Goal: Transaction & Acquisition: Purchase product/service

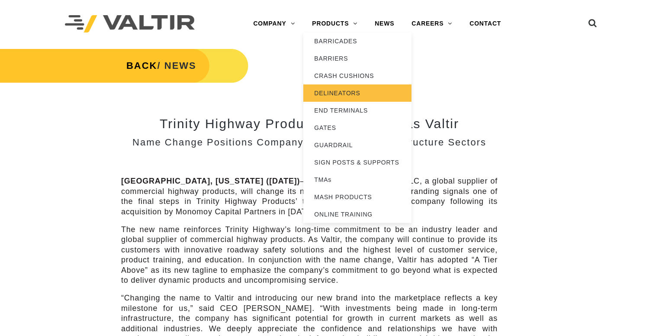
click at [338, 87] on link "DELINEATORS" at bounding box center [357, 92] width 108 height 17
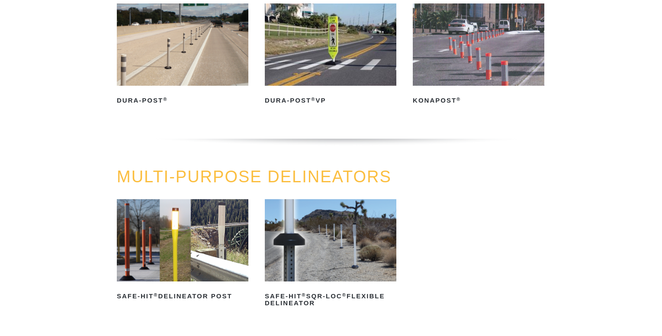
scroll to position [173, 0]
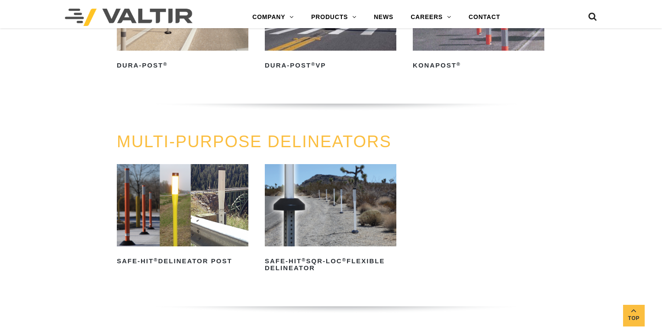
click at [179, 190] on img at bounding box center [182, 205] width 131 height 82
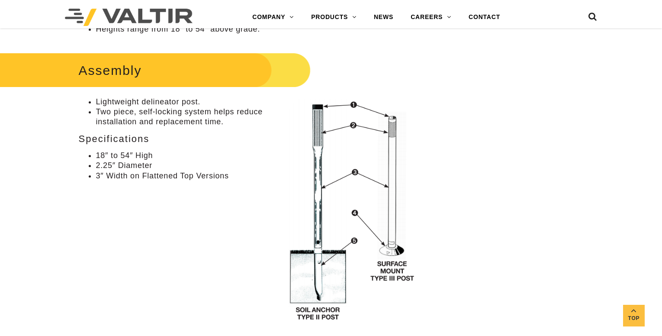
scroll to position [216, 0]
